Goal: Transaction & Acquisition: Book appointment/travel/reservation

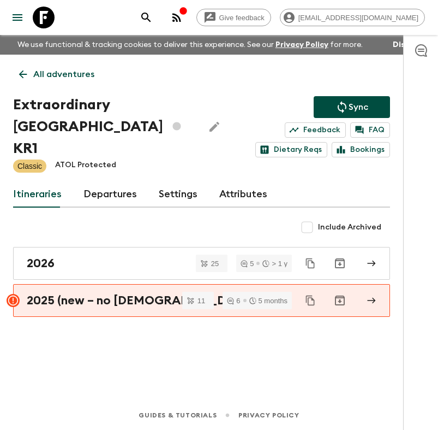
click at [74, 70] on p "All adventures" at bounding box center [63, 74] width 61 height 13
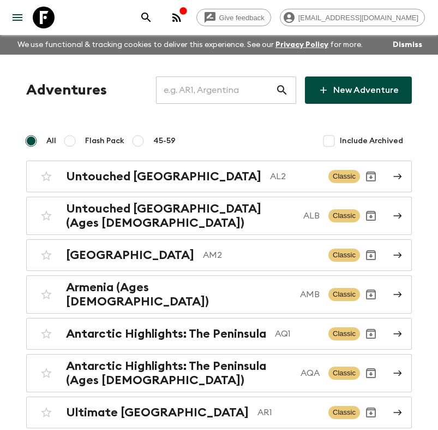
click at [205, 92] on input "text" at bounding box center [216, 90] width 120 height 31
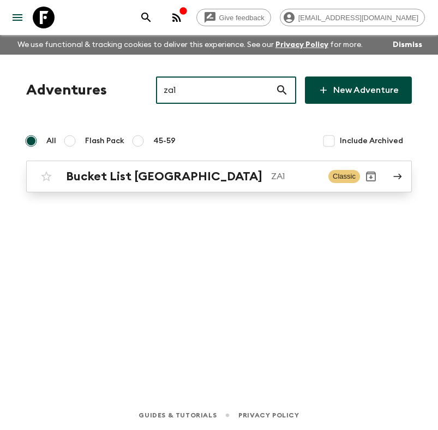
type input "za1"
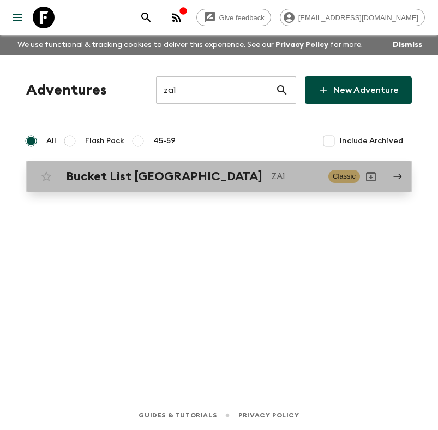
click at [271, 172] on p "ZA1" at bounding box center [295, 176] width 49 height 13
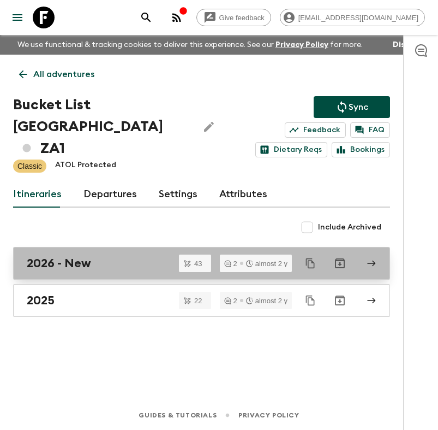
click at [151, 256] on div "2026 - New" at bounding box center [191, 263] width 329 height 14
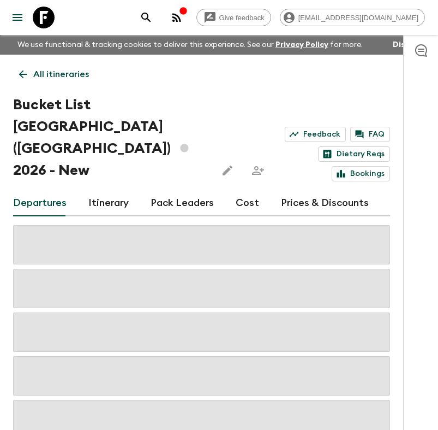
click at [245, 190] on link "Cost" at bounding box center [247, 203] width 23 height 26
